Goal: Task Accomplishment & Management: Manage account settings

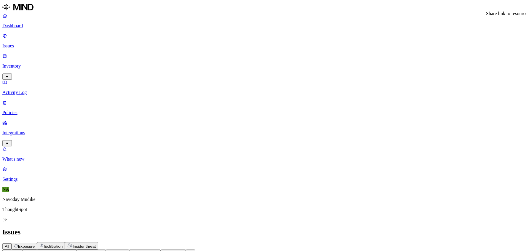
click at [193, 251] on icon at bounding box center [190, 253] width 4 height 4
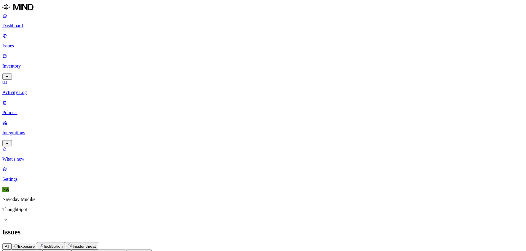
click at [330, 242] on div "All Exposure Exfiltration Insider threat" at bounding box center [262, 245] width 521 height 7
click at [43, 250] on button "Status" at bounding box center [32, 253] width 20 height 6
click at [107, 58] on div "Open" at bounding box center [136, 56] width 58 height 11
click at [107, 68] on button "button" at bounding box center [109, 67] width 5 height 2
click at [368, 242] on div "All Exposure Exfiltration Insider threat" at bounding box center [262, 245] width 521 height 7
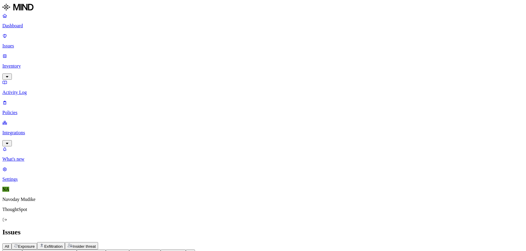
click at [357, 228] on h2 "Issues" at bounding box center [262, 232] width 521 height 8
click at [357, 242] on div "All Exposure Exfiltration Insider threat" at bounding box center [262, 245] width 521 height 7
click at [385, 242] on div "All Exposure Exfiltration Insider threat" at bounding box center [262, 245] width 521 height 7
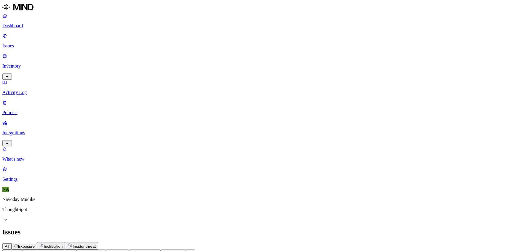
click at [392, 228] on h2 "Issues" at bounding box center [262, 232] width 521 height 8
click at [355, 228] on h2 "Issues" at bounding box center [262, 232] width 521 height 8
click at [25, 27] on p "Dashboard" at bounding box center [262, 25] width 521 height 5
click at [36, 130] on p "Integrations" at bounding box center [262, 132] width 521 height 5
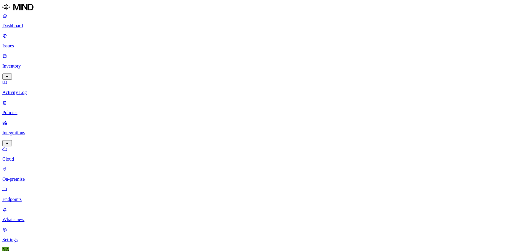
click at [25, 237] on p "Settings" at bounding box center [262, 239] width 521 height 5
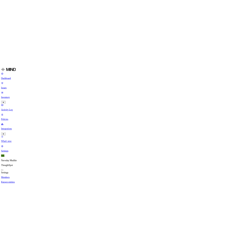
scroll to position [0, 6]
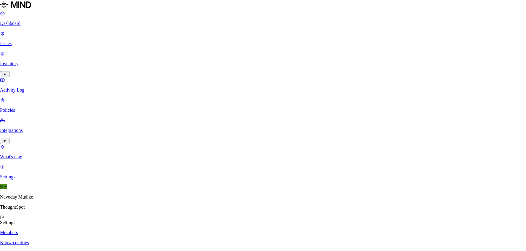
type input "API"
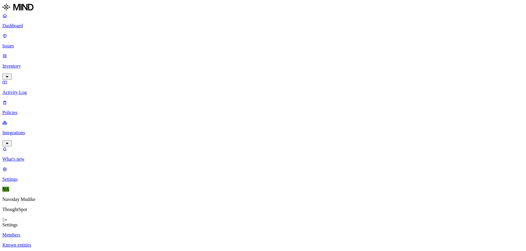
click at [9, 141] on icon "button" at bounding box center [7, 143] width 5 height 4
click at [28, 197] on p "Endpoints" at bounding box center [262, 199] width 521 height 5
drag, startPoint x: 481, startPoint y: 20, endPoint x: 491, endPoint y: 20, distance: 10.1
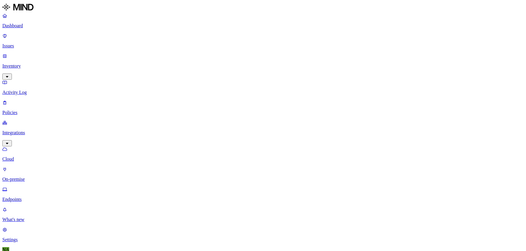
click at [37, 40] on link "Issues" at bounding box center [262, 40] width 521 height 15
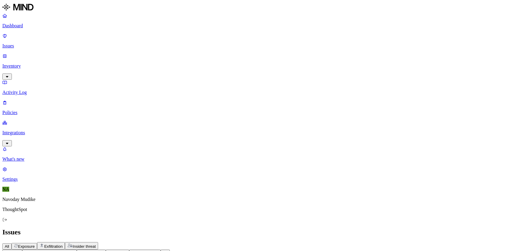
click at [250, 242] on div "All Exposure Exfiltration Insider threat" at bounding box center [262, 245] width 521 height 7
click at [74, 251] on icon "button" at bounding box center [72, 253] width 4 height 4
click at [341, 242] on div "All Exposure Exfiltration Insider threat" at bounding box center [262, 245] width 521 height 7
click at [322, 242] on div "All Exposure Exfiltration Insider threat" at bounding box center [262, 245] width 521 height 7
click at [74, 251] on icon "button" at bounding box center [72, 253] width 4 height 4
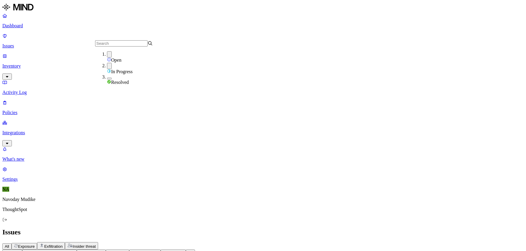
click at [107, 78] on button "button" at bounding box center [109, 79] width 5 height 2
click at [107, 79] on button "button" at bounding box center [109, 77] width 5 height 6
click at [107, 69] on button "button" at bounding box center [109, 66] width 5 height 6
click at [325, 242] on div "All Exposure Exfiltration Insider threat" at bounding box center [262, 245] width 521 height 7
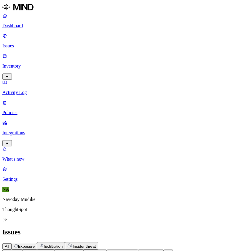
click at [186, 228] on div "Issues" at bounding box center [124, 232] width 244 height 8
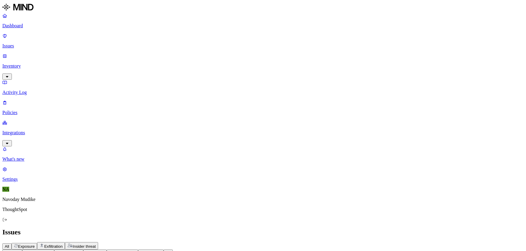
drag, startPoint x: 492, startPoint y: 36, endPoint x: 499, endPoint y: 36, distance: 7.1
click at [186, 228] on h2 "Issues" at bounding box center [262, 232] width 521 height 8
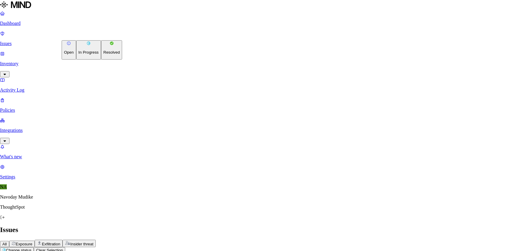
click at [89, 55] on p "In Progress" at bounding box center [89, 52] width 20 height 4
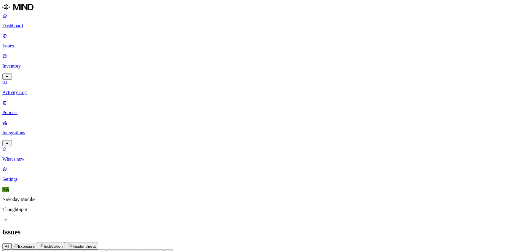
click at [48, 250] on span "Status: Open" at bounding box center [36, 252] width 23 height 4
click at [107, 58] on div "Open" at bounding box center [136, 57] width 58 height 12
click at [107, 67] on button "button" at bounding box center [109, 66] width 5 height 2
click at [249, 228] on div "Issues" at bounding box center [262, 232] width 521 height 8
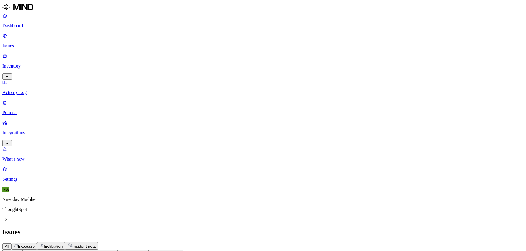
click at [35, 244] on span "Exposure" at bounding box center [26, 246] width 17 height 4
click at [58, 250] on span "Status: In Progress" at bounding box center [41, 252] width 33 height 4
click at [107, 59] on div "Open" at bounding box center [136, 56] width 58 height 11
click at [249, 242] on div "All Exposure Exfiltration Insider threat" at bounding box center [262, 245] width 521 height 7
click at [63, 244] on span "Exfiltration" at bounding box center [53, 246] width 18 height 4
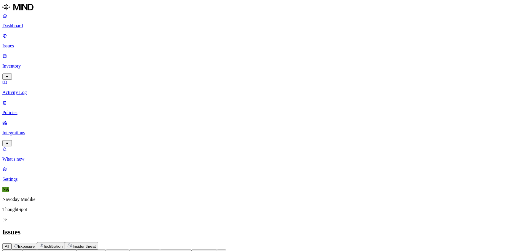
click at [249, 228] on h2 "Issues" at bounding box center [262, 232] width 521 height 8
click at [23, 110] on p "Policies" at bounding box center [262, 112] width 521 height 5
click at [54, 130] on p "Integrations" at bounding box center [262, 132] width 521 height 5
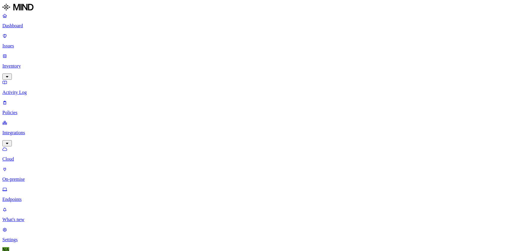
click at [27, 25] on p "Dashboard" at bounding box center [262, 25] width 521 height 5
drag, startPoint x: 112, startPoint y: 54, endPoint x: 76, endPoint y: 54, distance: 35.6
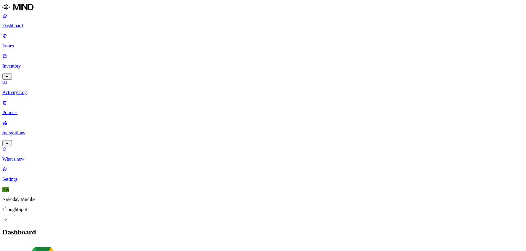
drag, startPoint x: 492, startPoint y: 35, endPoint x: 503, endPoint y: 36, distance: 11.3
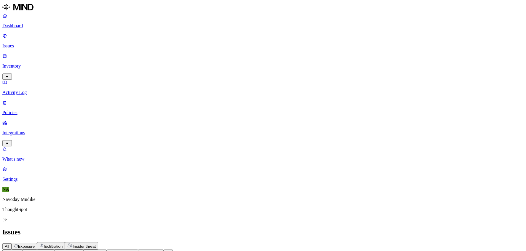
click at [52, 251] on icon "button" at bounding box center [49, 253] width 4 height 4
click at [274, 242] on div "All Exposure Exfiltration Insider threat" at bounding box center [262, 245] width 521 height 7
click at [55, 250] on button "Status: Open" at bounding box center [38, 253] width 32 height 6
click at [107, 67] on button "button" at bounding box center [109, 67] width 5 height 2
click at [107, 56] on div "Open" at bounding box center [136, 57] width 58 height 12
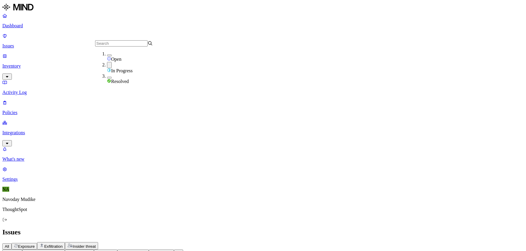
click at [270, 242] on div "All Exposure Exfiltration Insider threat" at bounding box center [262, 245] width 521 height 7
click at [65, 250] on button "Status: In Progress" at bounding box center [43, 253] width 43 height 6
click at [107, 67] on button "button" at bounding box center [109, 65] width 5 height 6
click at [107, 56] on button "button" at bounding box center [109, 56] width 5 height 2
click at [107, 66] on div "In Progress" at bounding box center [136, 68] width 58 height 11
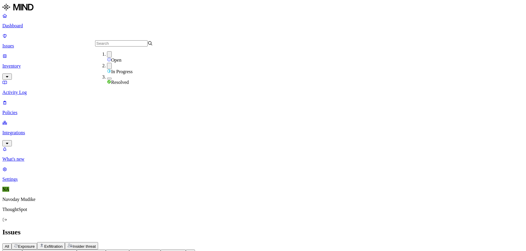
click at [35, 244] on span "Exposure" at bounding box center [26, 246] width 17 height 4
click at [44, 243] on icon "button" at bounding box center [41, 245] width 5 height 5
click at [177, 228] on h2 "Issues" at bounding box center [262, 232] width 521 height 8
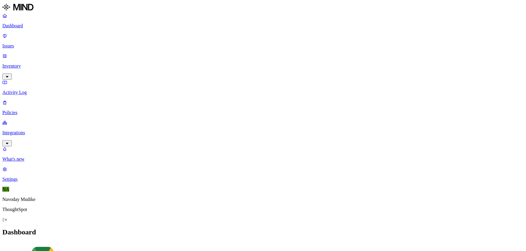
click at [27, 43] on p "Issues" at bounding box center [262, 45] width 521 height 5
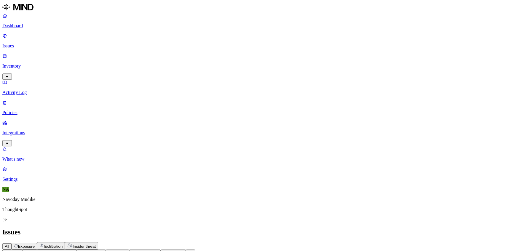
click at [33, 110] on p "Policies" at bounding box center [262, 112] width 521 height 5
click at [55, 248] on input "text" at bounding box center [28, 251] width 52 height 6
type input "secre"
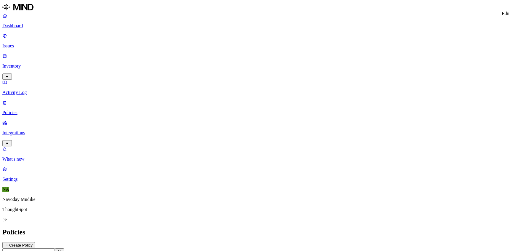
click at [17, 110] on p "Policies" at bounding box center [262, 112] width 521 height 5
click at [35, 242] on button "Create Policy" at bounding box center [18, 245] width 33 height 6
click at [55, 251] on input "Policy name" at bounding box center [28, 254] width 52 height 6
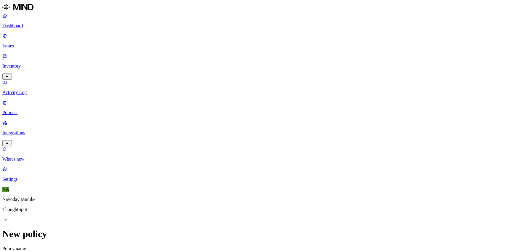
type input "secret exclude test"
click at [235, 193] on label "Specific application" at bounding box center [229, 193] width 21 height 10
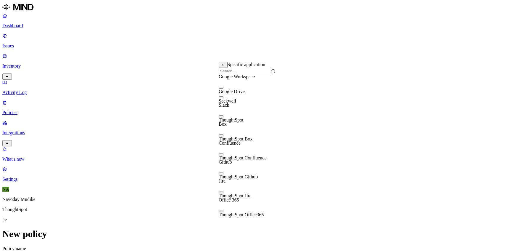
click at [223, 89] on button "button" at bounding box center [221, 88] width 5 height 2
click at [223, 90] on button "button" at bounding box center [221, 87] width 5 height 6
click at [223, 66] on icon at bounding box center [222, 65] width 1 height 2
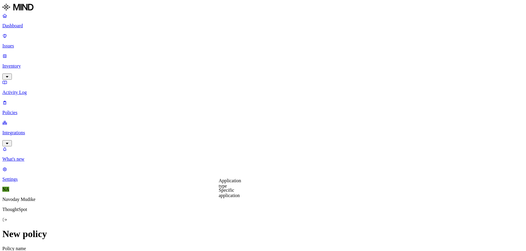
click at [229, 183] on label "Application type" at bounding box center [230, 183] width 23 height 10
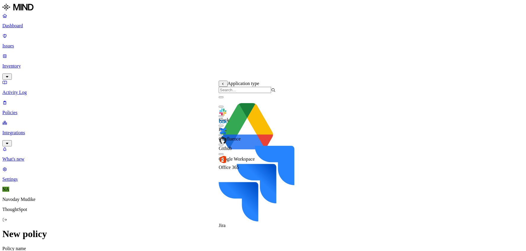
click at [223, 98] on button "button" at bounding box center [221, 97] width 5 height 2
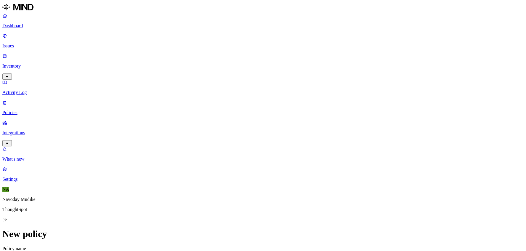
click at [18, 40] on link "Issues" at bounding box center [262, 40] width 521 height 15
click at [249, 242] on div "All Exposure Exfiltration Insider threat" at bounding box center [262, 245] width 521 height 7
